Goal: Check status

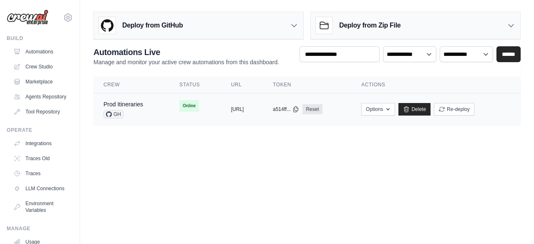
drag, startPoint x: 147, startPoint y: 105, endPoint x: 158, endPoint y: 111, distance: 13.1
click at [158, 111] on tr "Prod Itineraries GH Online copied [URL] copied a514ff... Reset" at bounding box center [306, 109] width 427 height 32
click at [169, 111] on td "Online" at bounding box center [195, 105] width 52 height 25
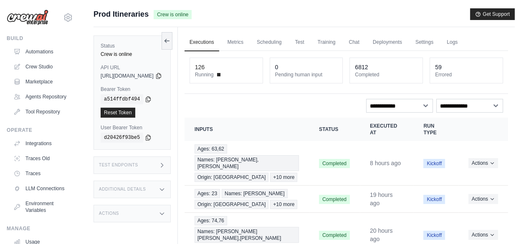
scroll to position [17, 0]
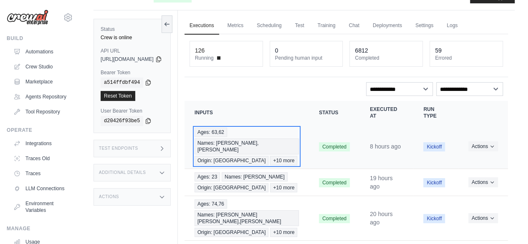
click at [298, 131] on div "Ages: 63,62 Names: Mariano Jose,Maria Blanca Origin: Valencia +10 more" at bounding box center [246, 147] width 104 height 38
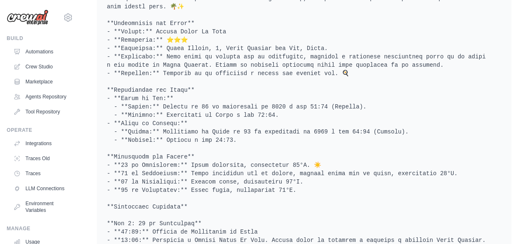
scroll to position [2534, 0]
